Goal: Transaction & Acquisition: Download file/media

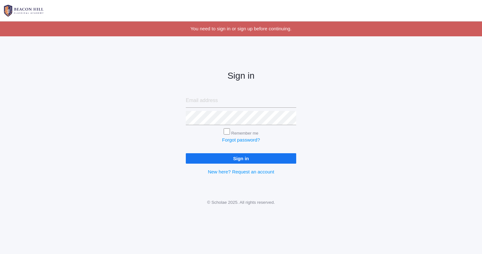
type input "sandyv828@gmail.com"
click at [245, 157] on input "Sign in" at bounding box center [241, 158] width 110 height 10
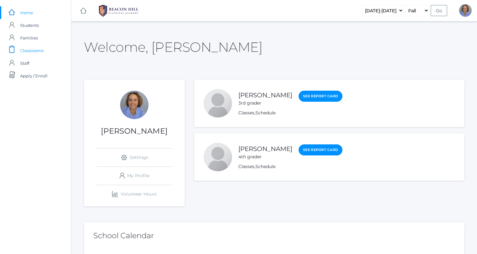
click at [35, 51] on span "Classrooms" at bounding box center [31, 50] width 23 height 13
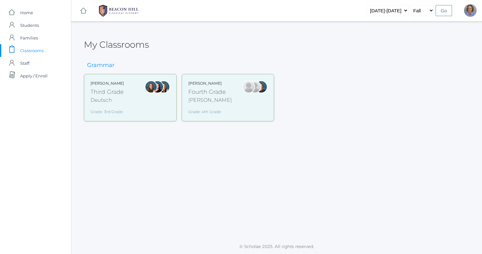
click at [113, 104] on div "Deutsch" at bounding box center [107, 100] width 33 height 8
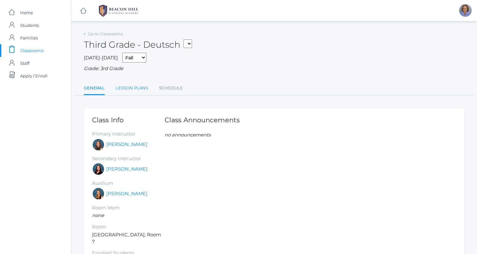
click at [139, 90] on link "Lesson Plans" at bounding box center [132, 88] width 33 height 13
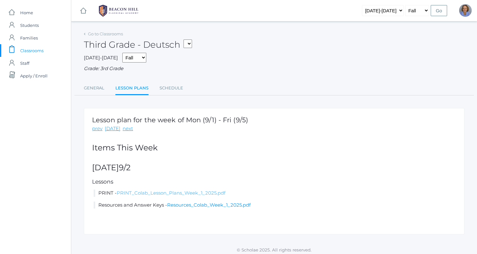
click at [188, 194] on link "PRINT_Colab_Lesson_Plans_Week_1_2025.pdf" at bounding box center [171, 193] width 109 height 6
click at [151, 193] on link "PRINT_Colab_Lesson_Plans_Week_1_2025.pdf" at bounding box center [171, 193] width 109 height 6
click at [161, 193] on link "PRINT_Colab_Lesson_Plans_Week_1_2025.pdf" at bounding box center [171, 193] width 109 height 6
